Goal: Information Seeking & Learning: Learn about a topic

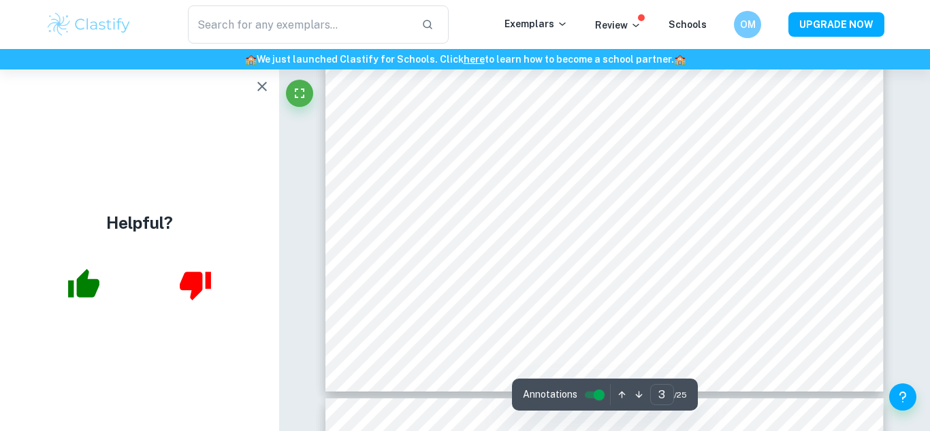
scroll to position [1866, 0]
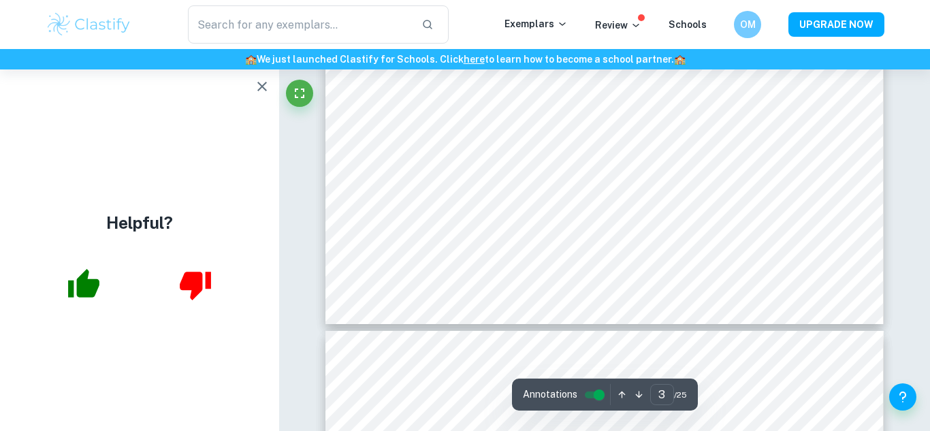
type input "4"
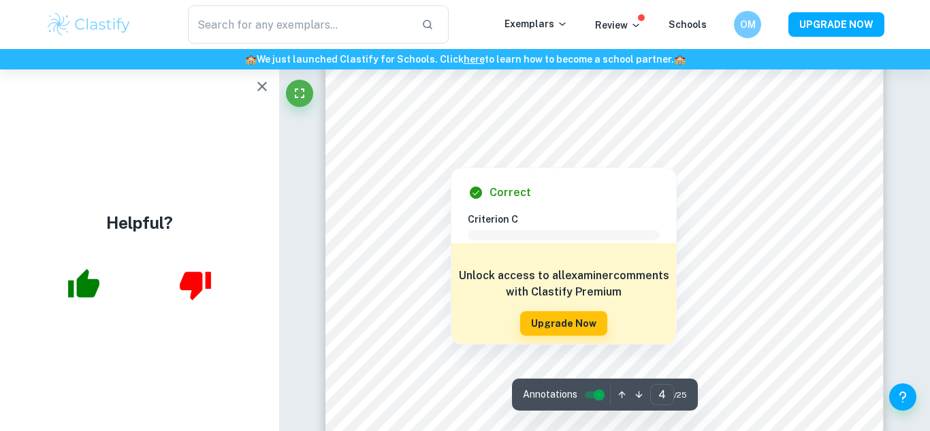
click at [260, 93] on icon "button" at bounding box center [262, 86] width 16 height 16
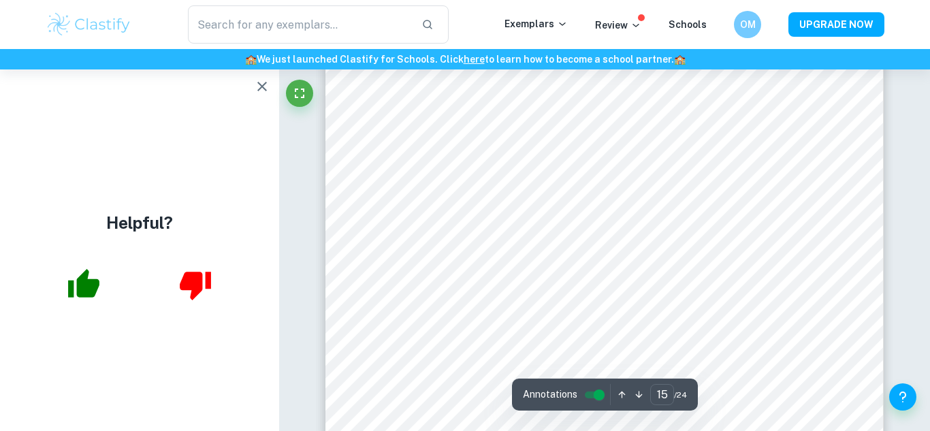
scroll to position [10833, 0]
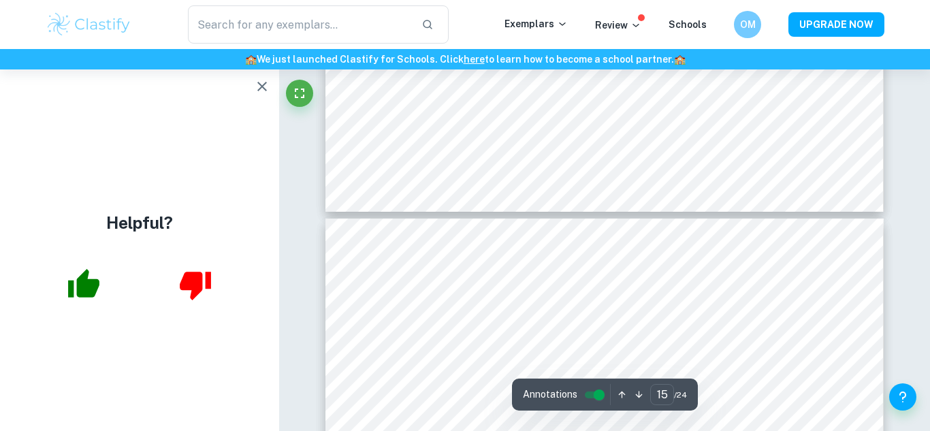
type input "16"
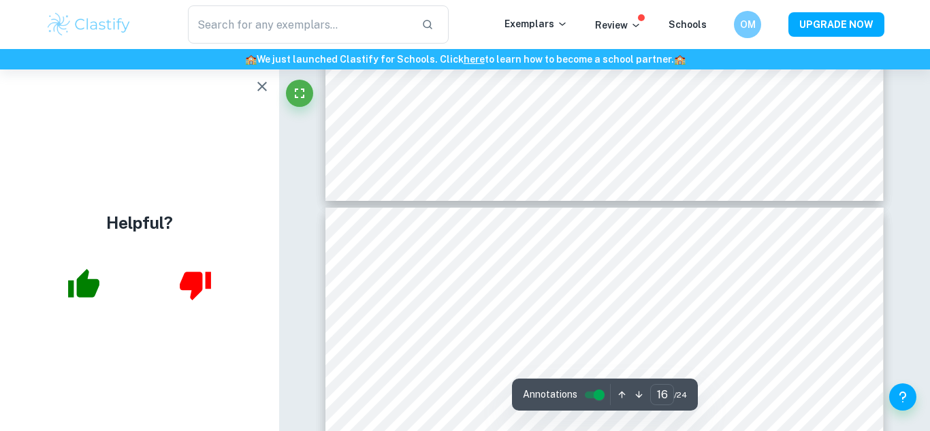
scroll to position [11076, 0]
